Goal: Information Seeking & Learning: Learn about a topic

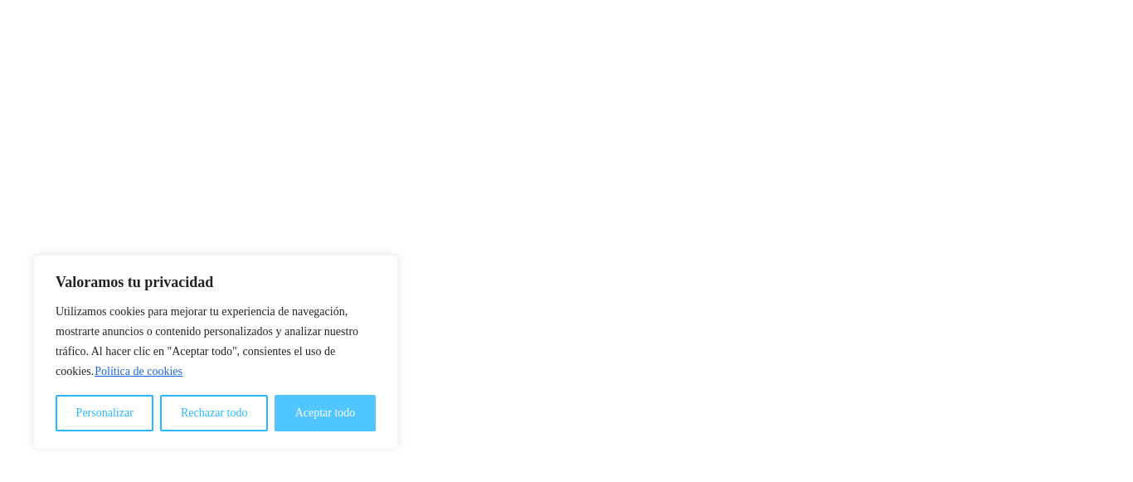
click at [345, 403] on button "Aceptar todo" at bounding box center [325, 413] width 101 height 36
checkbox input "true"
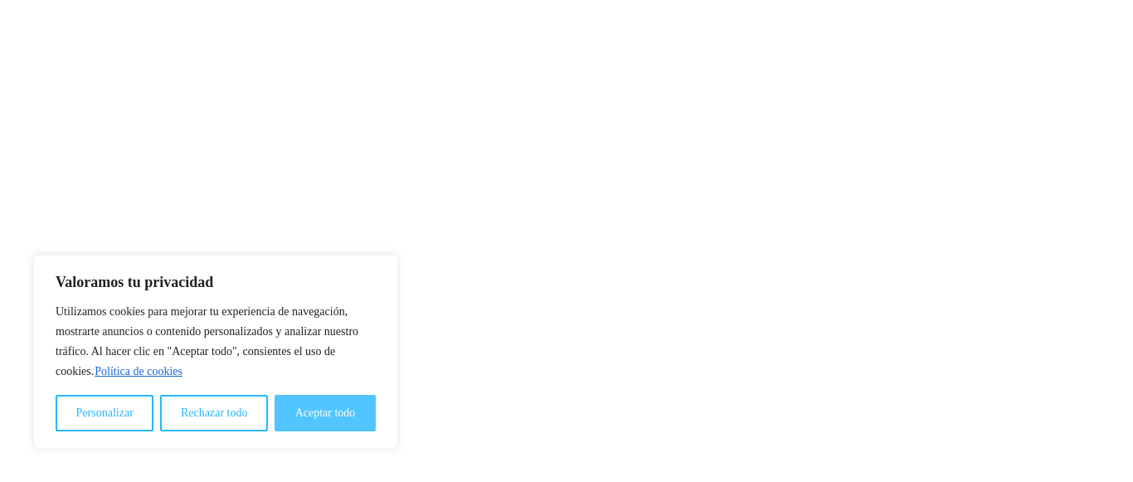
checkbox input "true"
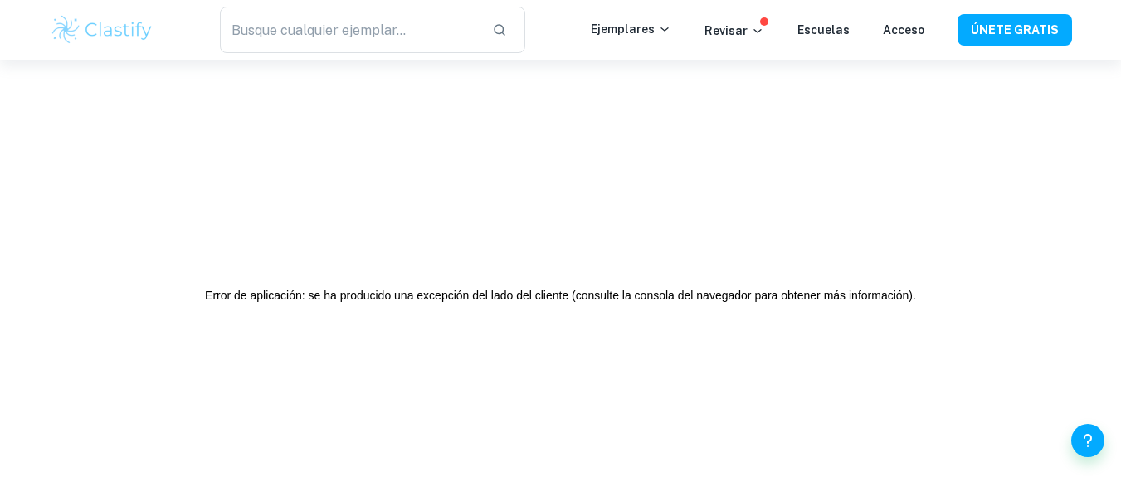
scroll to position [2, 0]
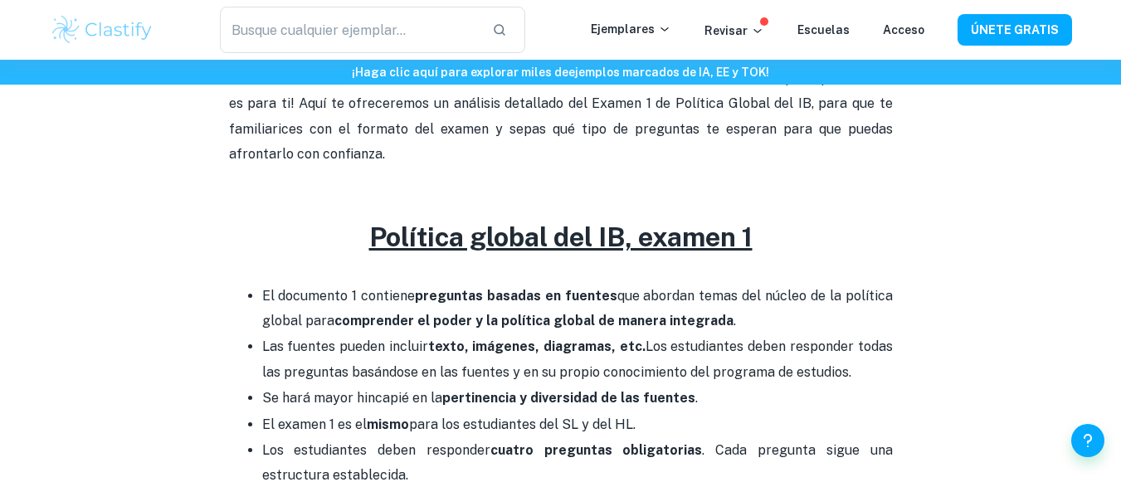
scroll to position [625, 0]
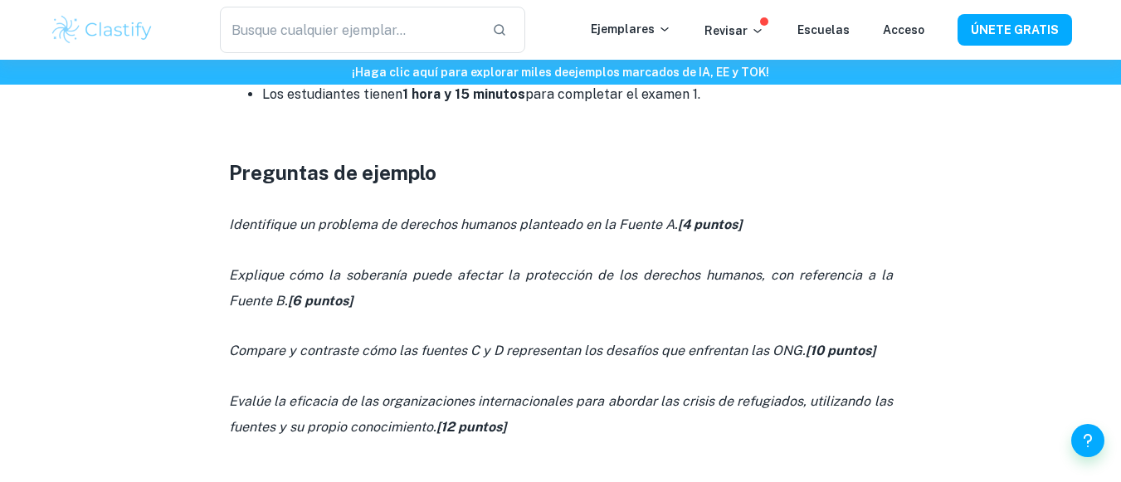
drag, startPoint x: 1127, startPoint y: 23, endPoint x: 1132, endPoint y: 200, distance: 176.7
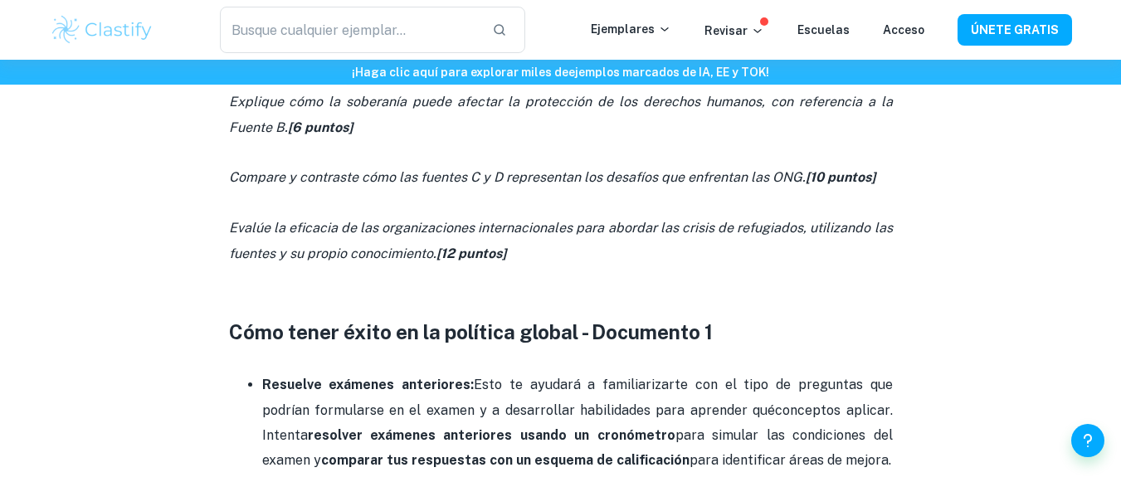
scroll to position [1218, 0]
